Goal: Task Accomplishment & Management: Use online tool/utility

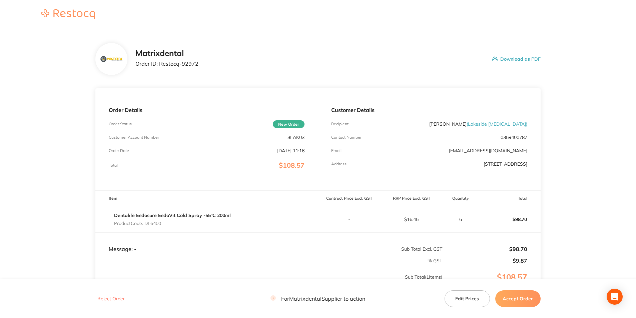
drag, startPoint x: 530, startPoint y: 300, endPoint x: 523, endPoint y: 297, distance: 6.9
click at [530, 300] on button "Accept Order" at bounding box center [518, 299] width 45 height 17
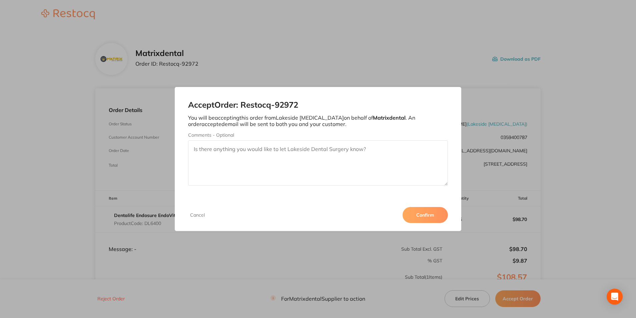
click at [270, 152] on textarea "Comments - Optional" at bounding box center [318, 162] width 260 height 45
type textarea "Thank you"
click at [436, 222] on button "Confirm" at bounding box center [425, 215] width 45 height 16
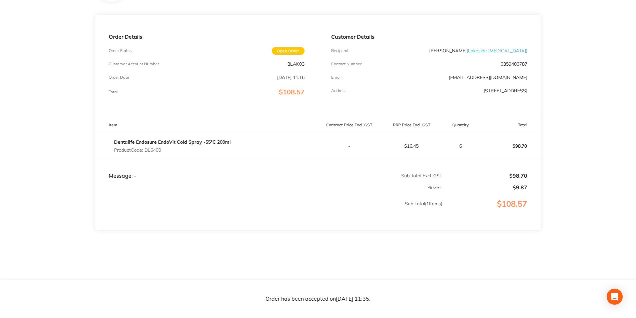
scroll to position [77, 0]
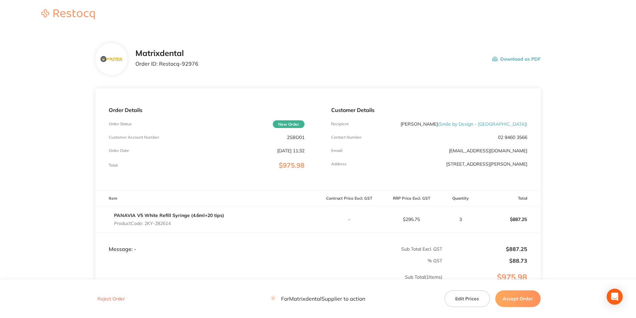
click at [457, 297] on button "Edit Prices" at bounding box center [467, 299] width 45 height 17
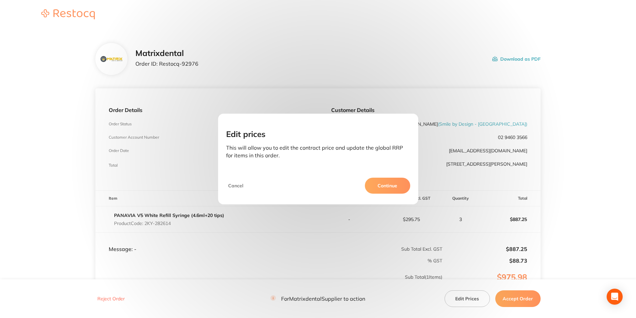
click at [385, 189] on button "Continue" at bounding box center [387, 186] width 45 height 16
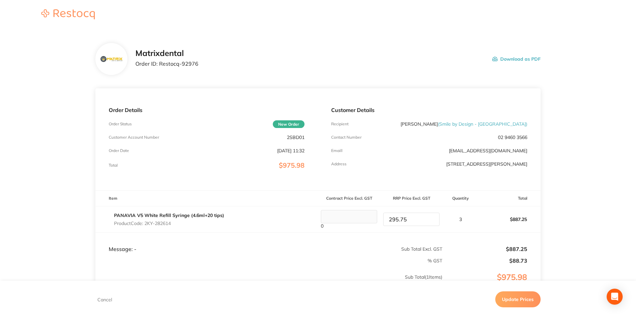
click at [417, 223] on input "295.75" at bounding box center [411, 219] width 56 height 13
drag, startPoint x: 417, startPoint y: 223, endPoint x: 382, endPoint y: 220, distance: 35.2
click at [382, 220] on div "295.75" at bounding box center [412, 219] width 62 height 13
type input "308.06"
click at [481, 256] on td "$92.42" at bounding box center [492, 259] width 98 height 12
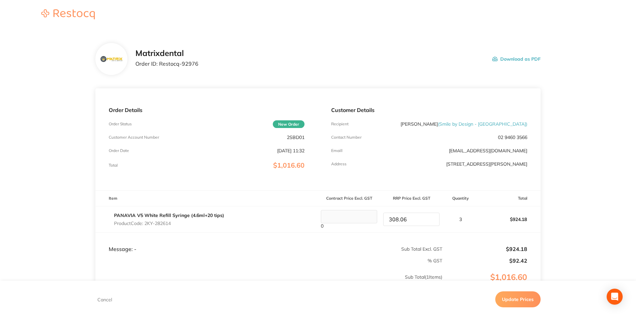
click at [510, 301] on button "Update Prices" at bounding box center [518, 300] width 45 height 16
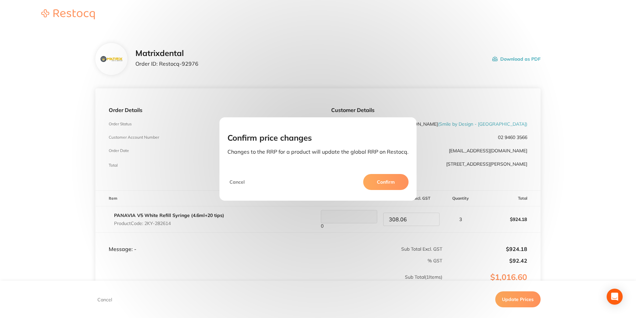
click at [382, 181] on button "Confirm" at bounding box center [385, 182] width 45 height 16
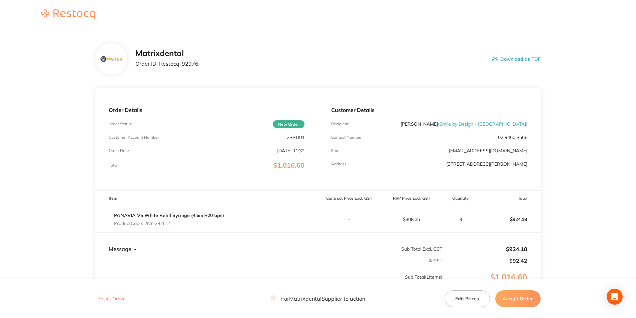
scroll to position [67, 0]
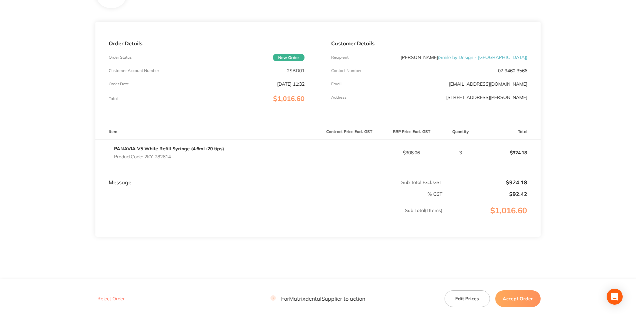
click at [528, 300] on button "Accept Order" at bounding box center [518, 299] width 45 height 17
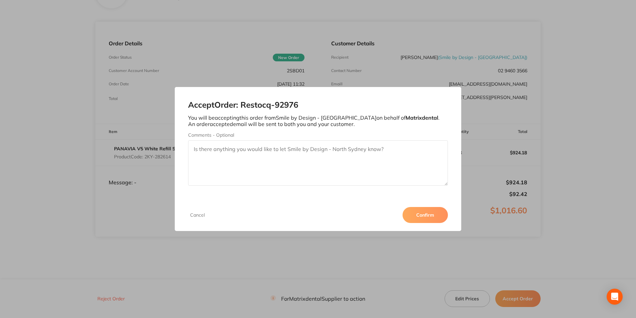
click at [257, 151] on textarea "Comments - Optional" at bounding box center [318, 162] width 260 height 45
type textarea "Thank you"
click at [418, 213] on button "Confirm" at bounding box center [425, 215] width 45 height 16
